Goal: Information Seeking & Learning: Learn about a topic

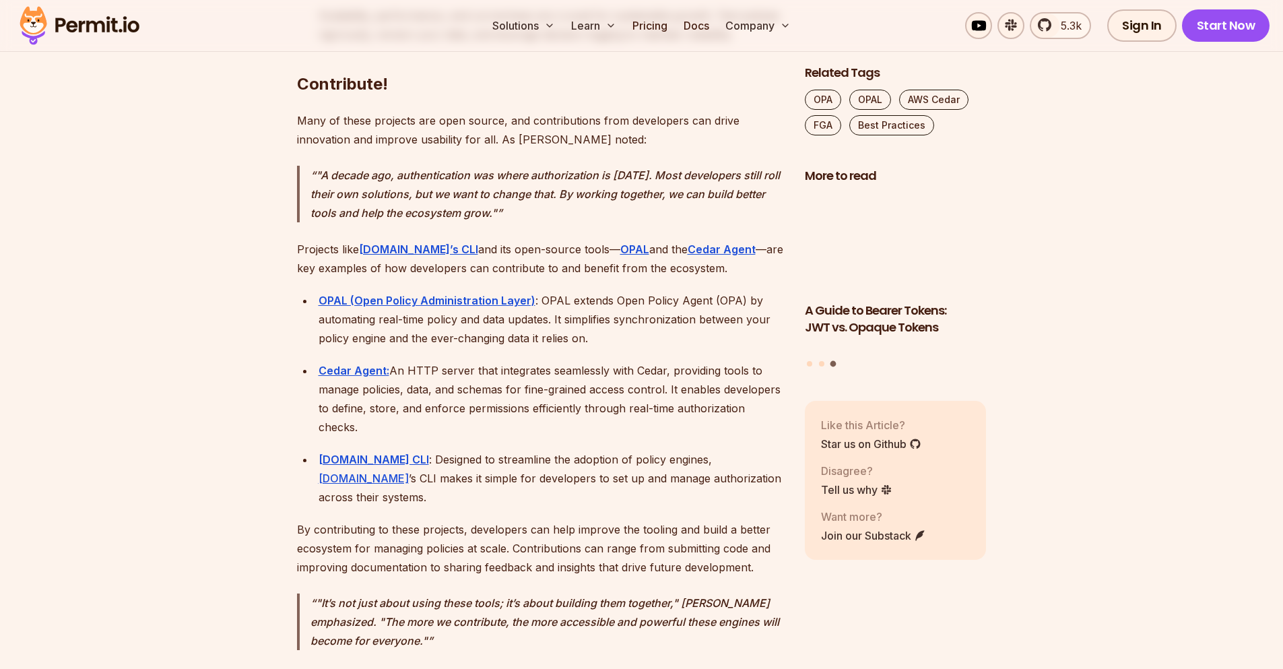
scroll to position [12122, 0]
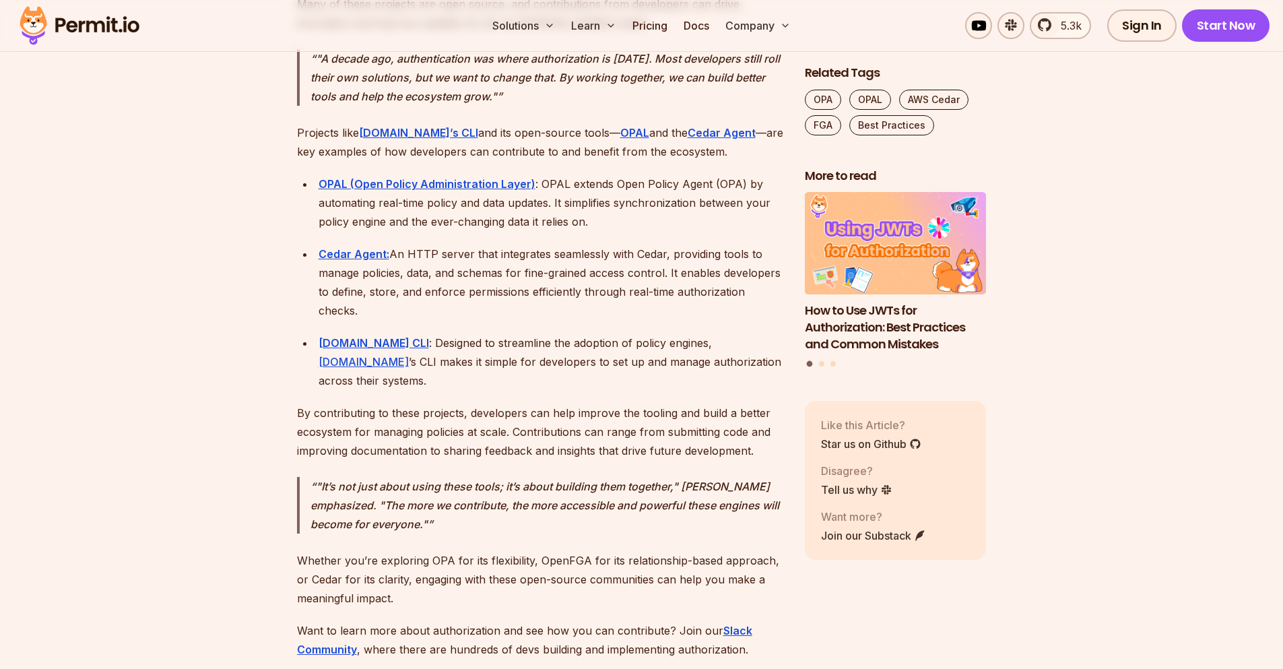
scroll to position [0, 0]
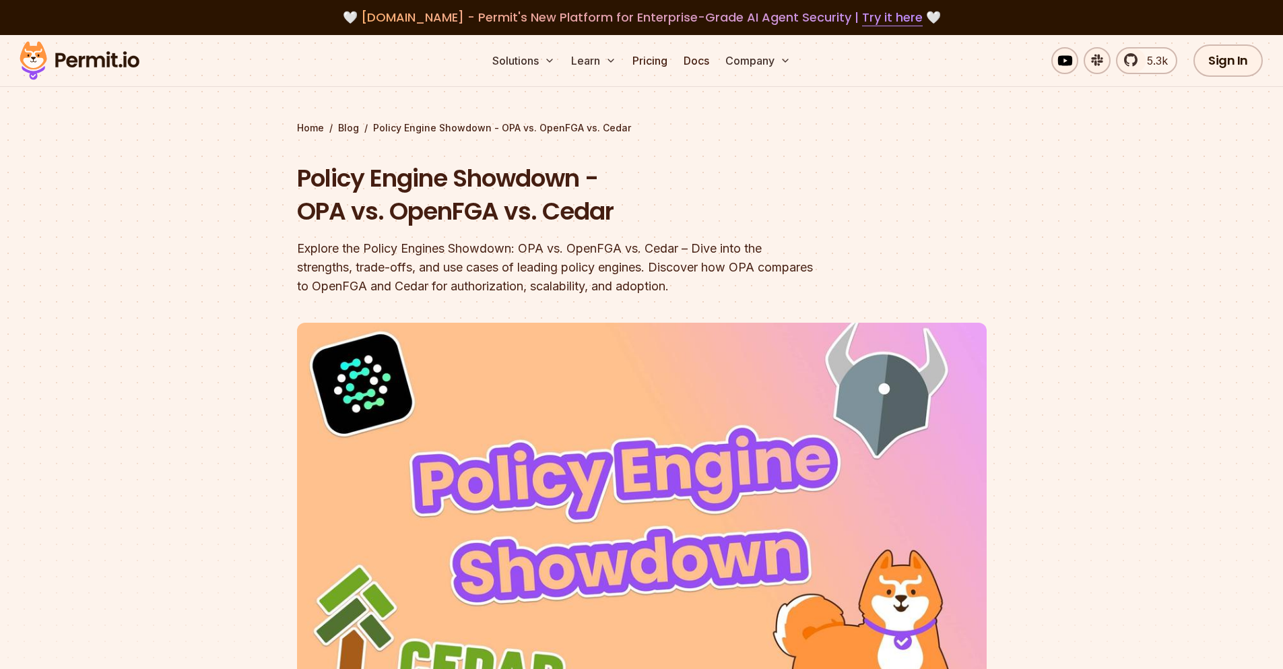
click at [178, 255] on section "Home / Blog / Policy Engine Showdown - OPA vs. OpenFGA vs. Cedar Policy Engine …" at bounding box center [641, 425] width 1283 height 780
click at [603, 102] on link "Videos" at bounding box center [632, 102] width 133 height 38
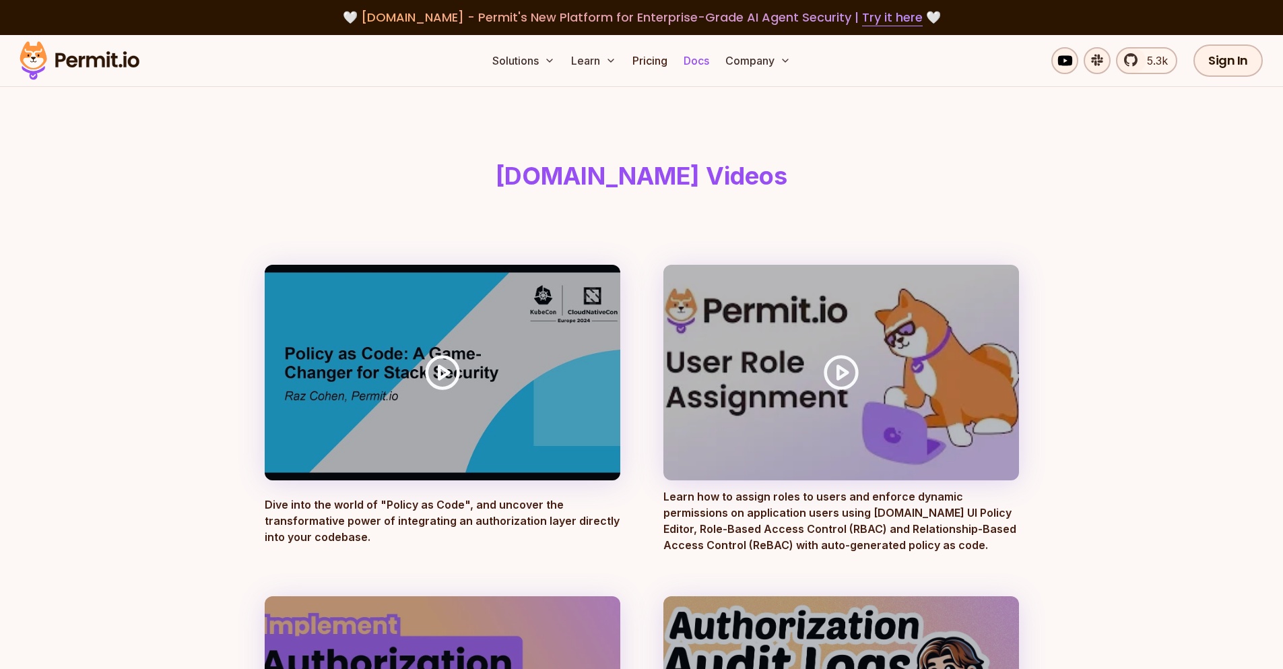
click at [708, 68] on link "Docs" at bounding box center [696, 60] width 36 height 27
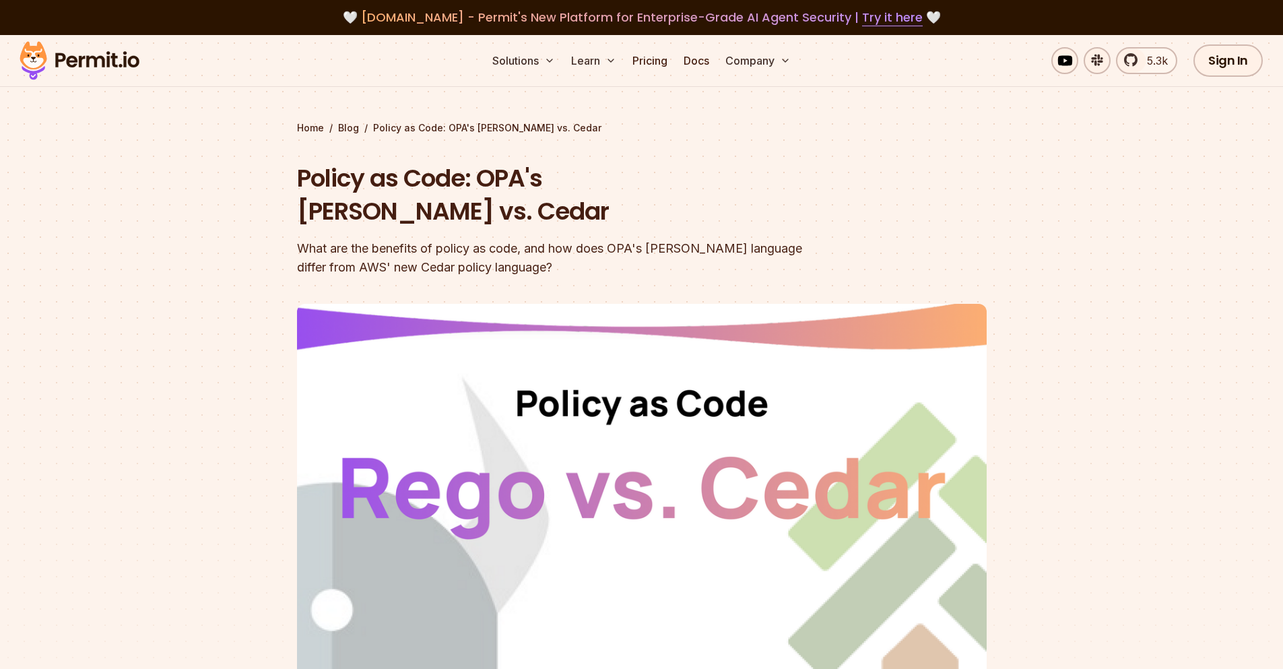
click at [192, 469] on div at bounding box center [641, 548] width 1283 height 495
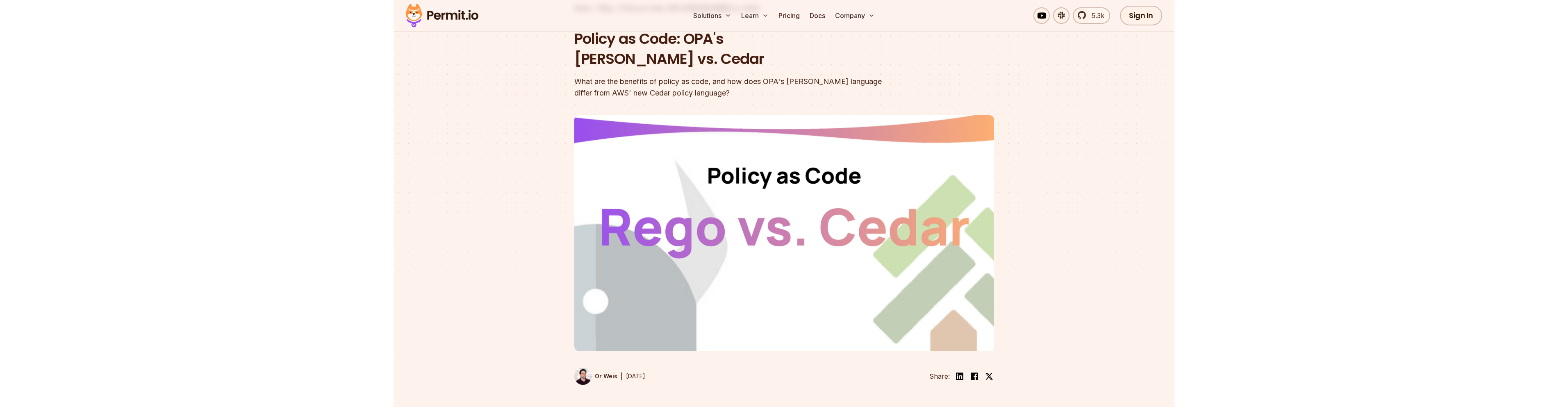
scroll to position [74, 0]
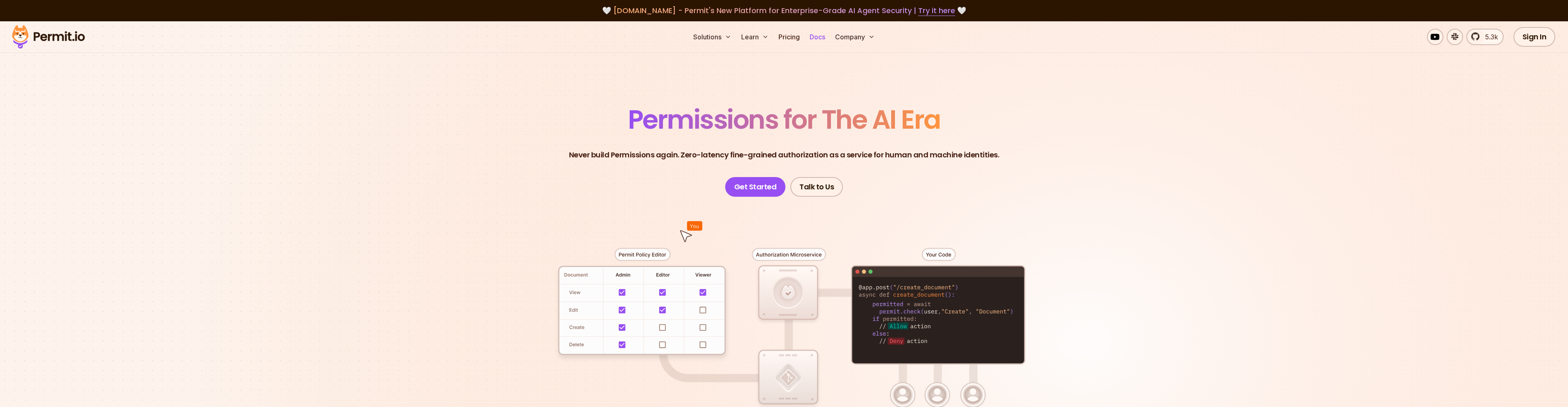
click at [819, 38] on link "Docs" at bounding box center [817, 37] width 22 height 16
